Goal: Task Accomplishment & Management: Use online tool/utility

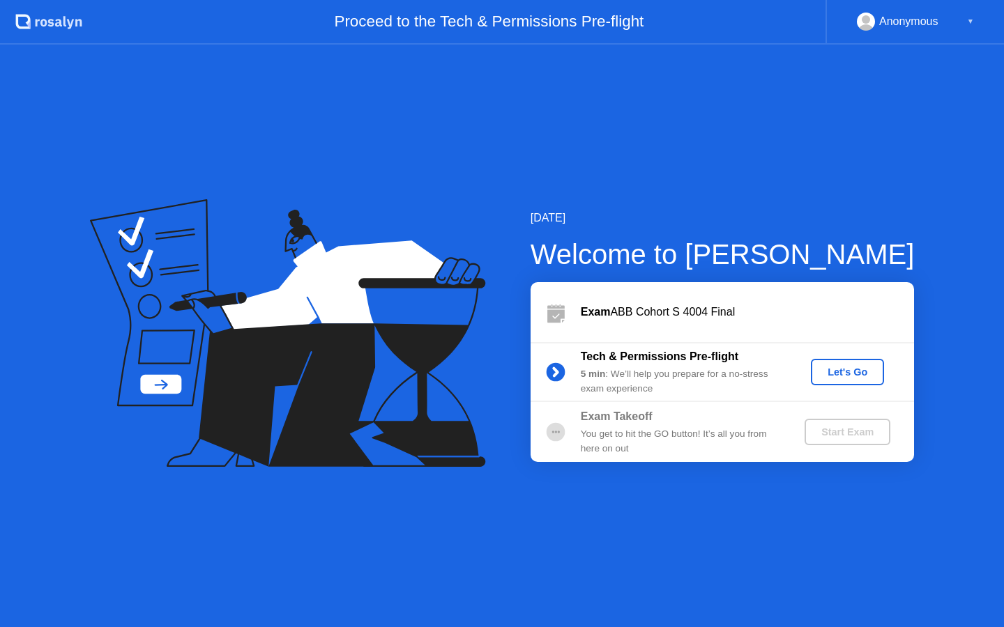
click at [829, 374] on div "Let's Go" at bounding box center [847, 372] width 62 height 11
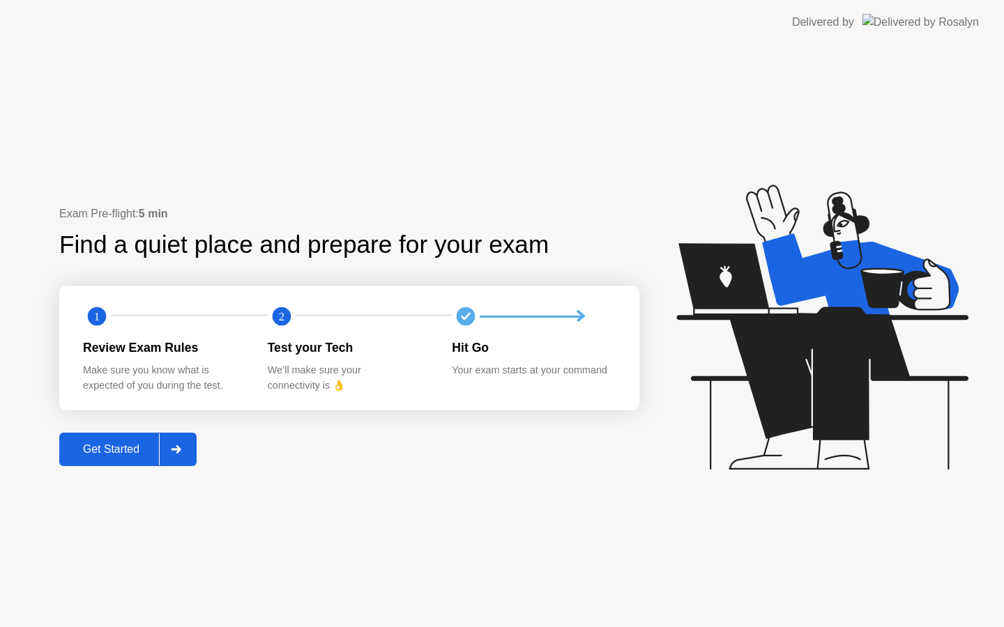
click at [115, 447] on div "Get Started" at bounding box center [110, 449] width 95 height 13
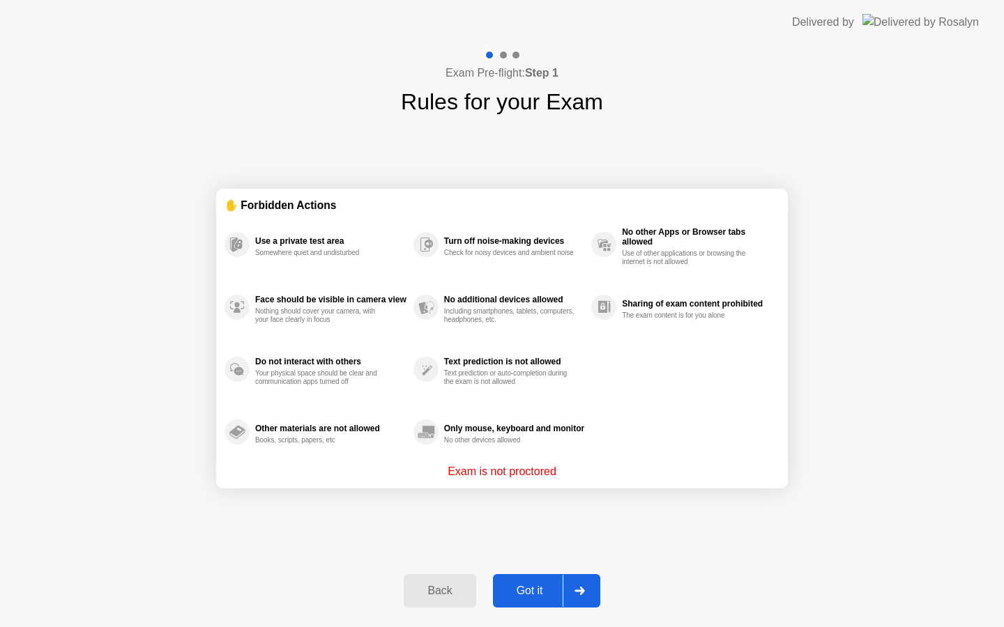
click at [543, 585] on div "Got it" at bounding box center [530, 591] width 66 height 13
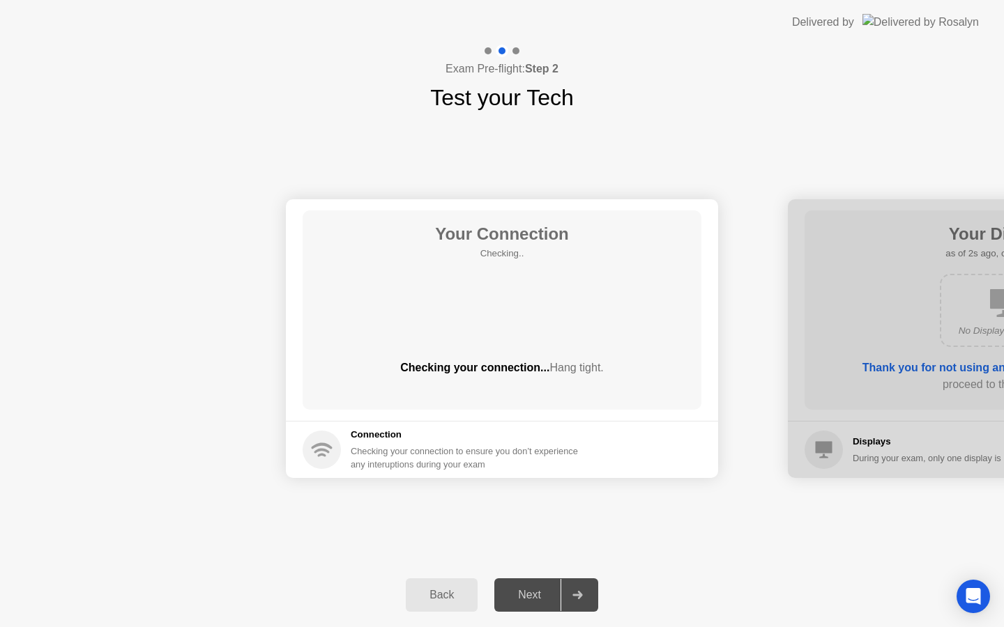
click at [536, 590] on div "Next" at bounding box center [529, 595] width 62 height 13
click at [523, 441] on h5 "Connection" at bounding box center [469, 435] width 236 height 14
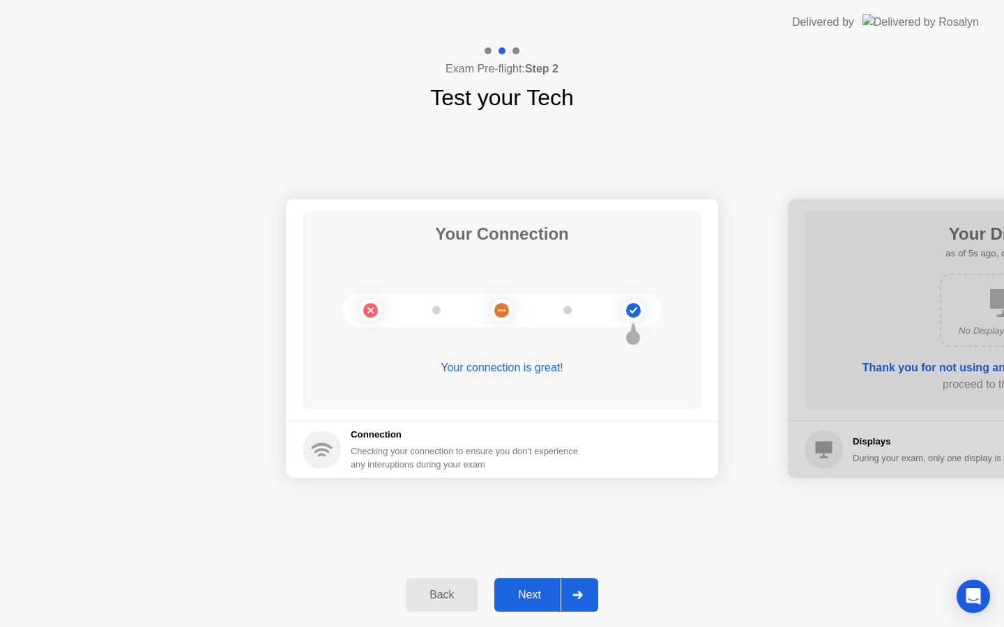
click at [559, 552] on div "Your Connection Your connection is great! Connection Checking your connection t…" at bounding box center [502, 338] width 1004 height 449
click at [556, 591] on div "Next" at bounding box center [529, 595] width 62 height 13
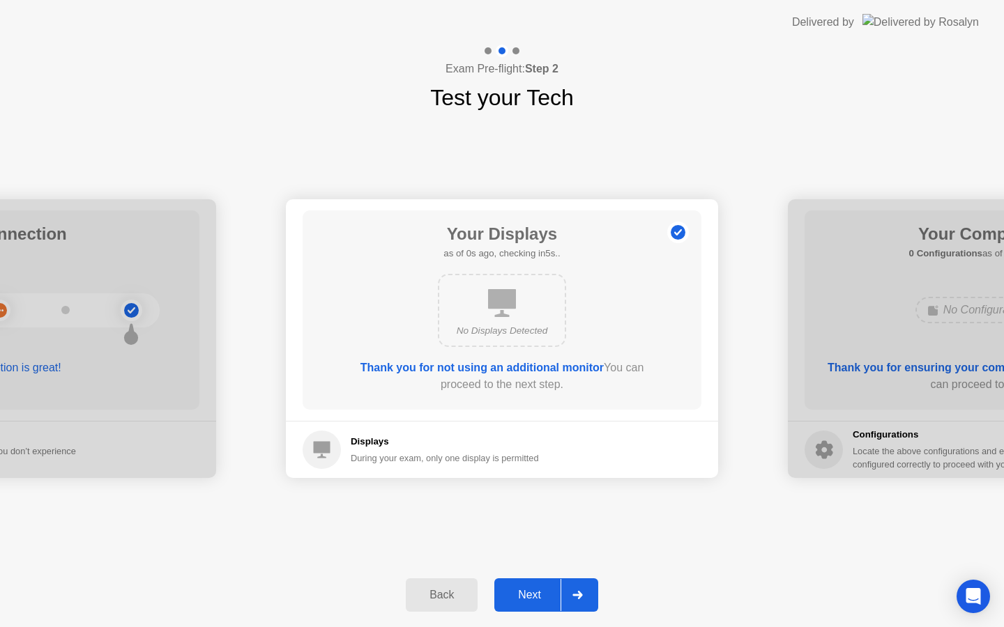
click at [556, 591] on div "Next" at bounding box center [529, 595] width 62 height 13
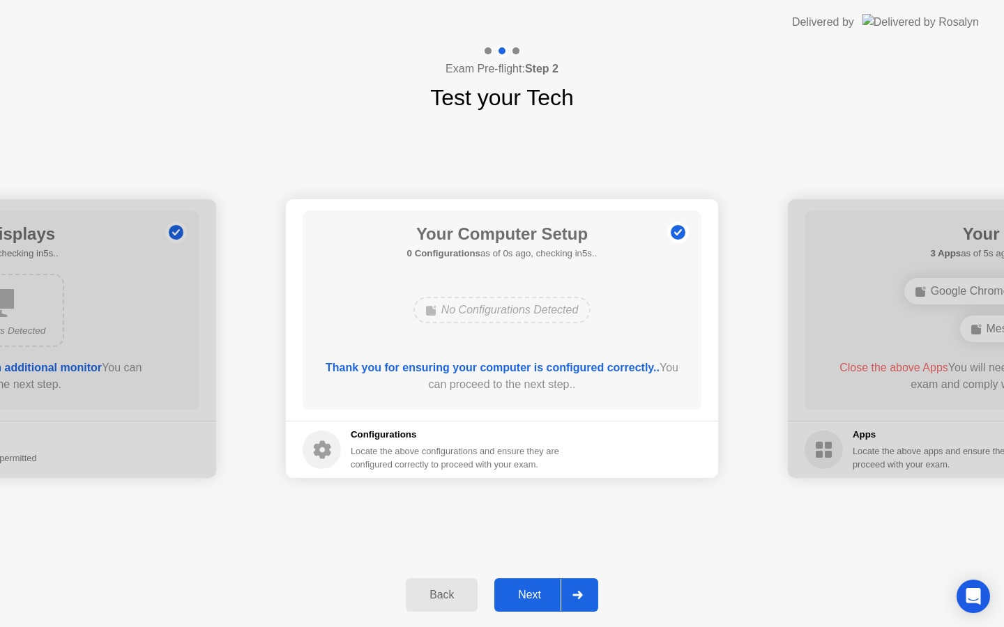
click at [556, 591] on div "Next" at bounding box center [529, 595] width 62 height 13
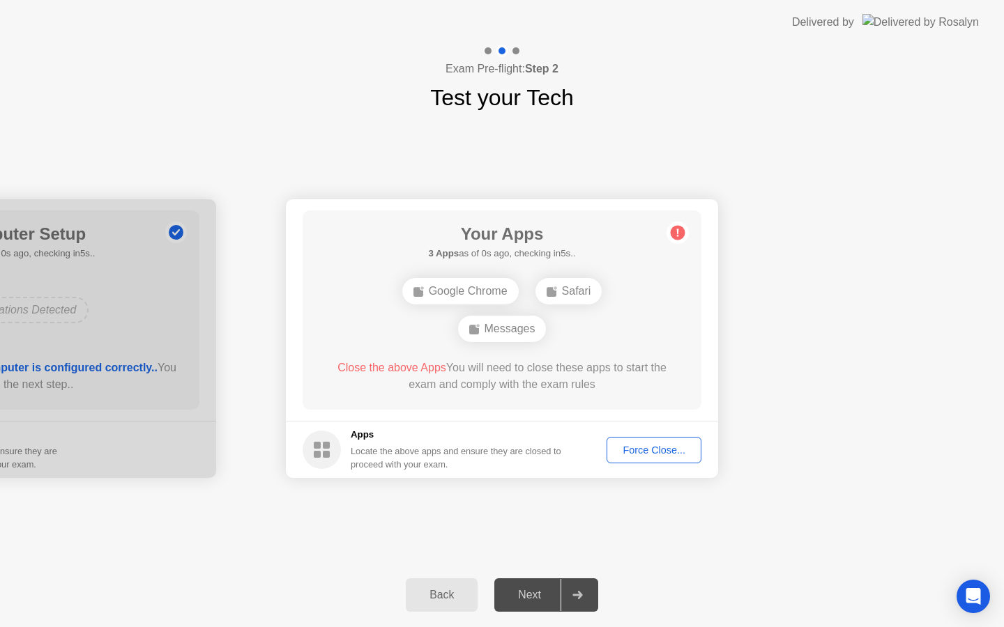
click at [556, 591] on div "Next" at bounding box center [529, 595] width 62 height 13
click at [557, 591] on div "Next" at bounding box center [529, 595] width 62 height 13
click at [661, 438] on button "Force Close..." at bounding box center [653, 450] width 95 height 26
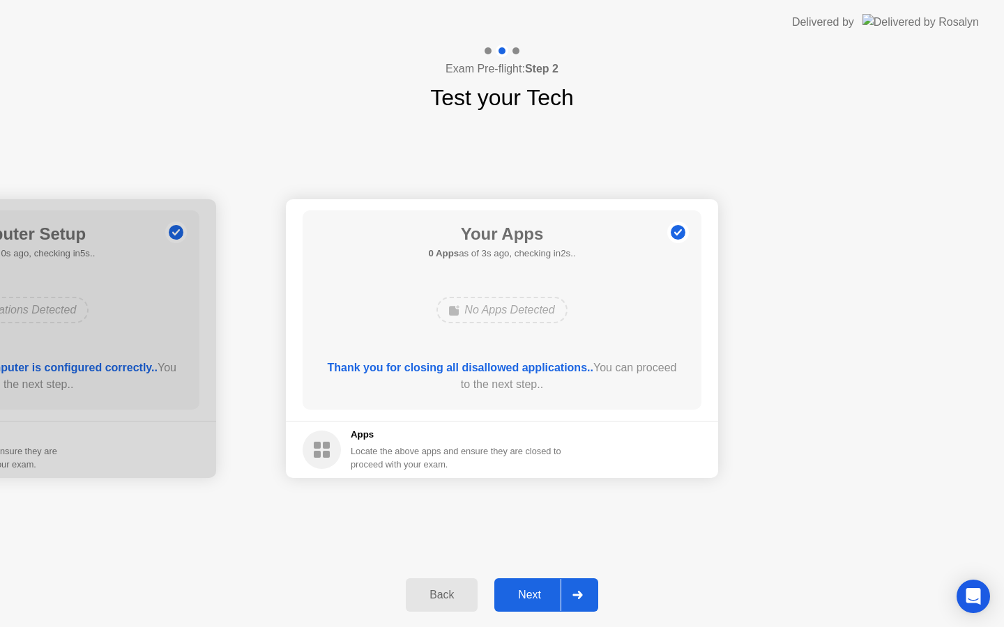
click at [534, 598] on div "Next" at bounding box center [529, 595] width 62 height 13
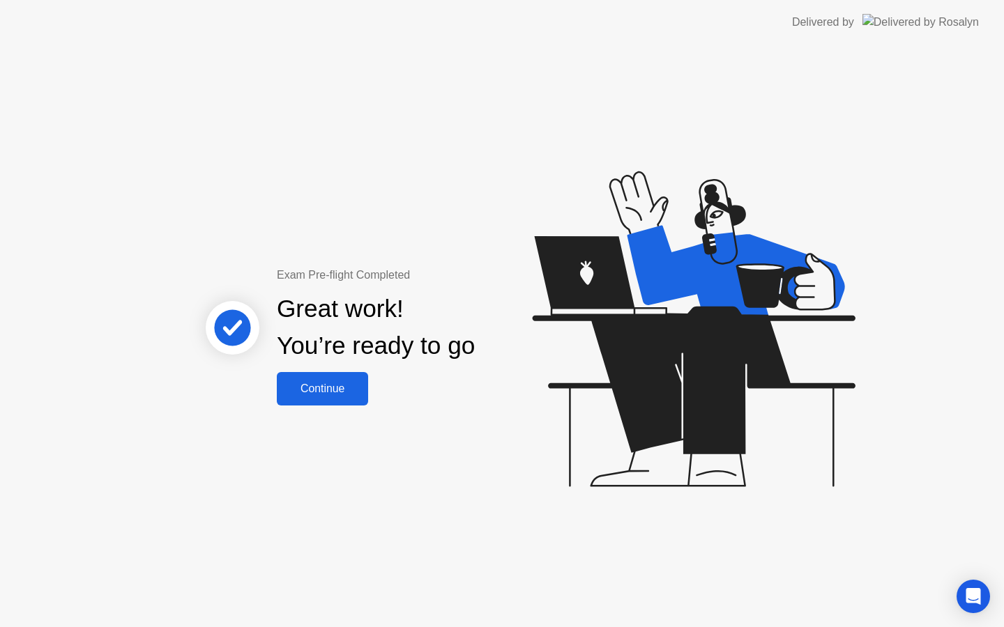
click at [337, 408] on div "Exam Pre-flight Completed Great work! You’re ready to go Continue" at bounding box center [502, 336] width 1004 height 583
click at [336, 405] on div "Exam Pre-flight Completed Great work! You’re ready to go Continue" at bounding box center [502, 336] width 1004 height 583
click at [330, 395] on div "Continue" at bounding box center [322, 389] width 83 height 13
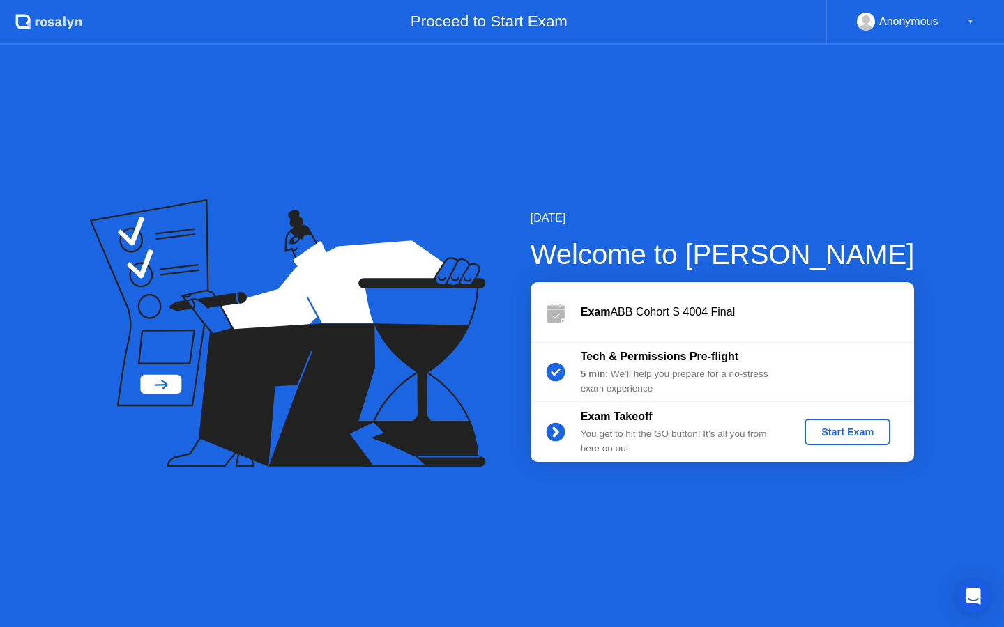
click at [806, 426] on button "Start Exam" at bounding box center [847, 432] width 86 height 26
